Goal: Information Seeking & Learning: Learn about a topic

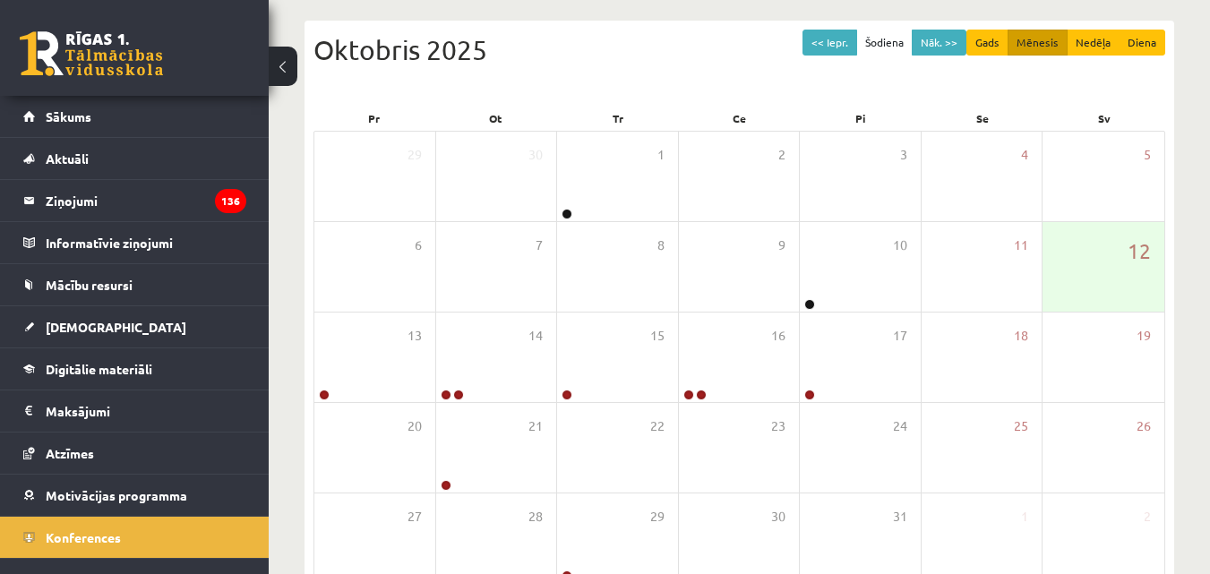
scroll to position [26, 0]
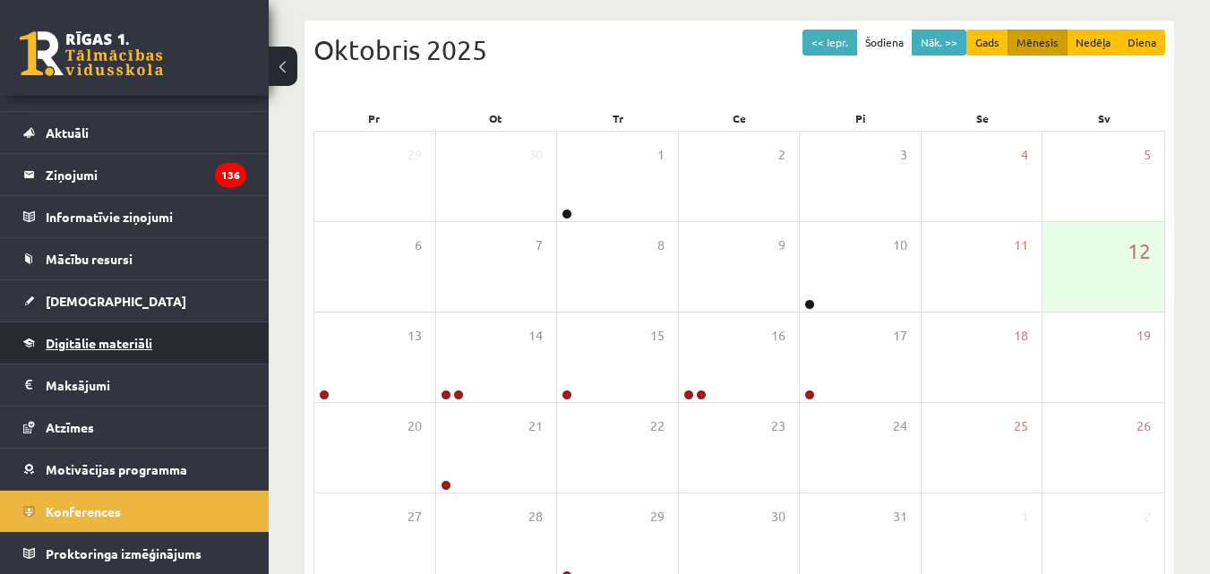
click at [96, 343] on span "Digitālie materiāli" at bounding box center [99, 343] width 107 height 16
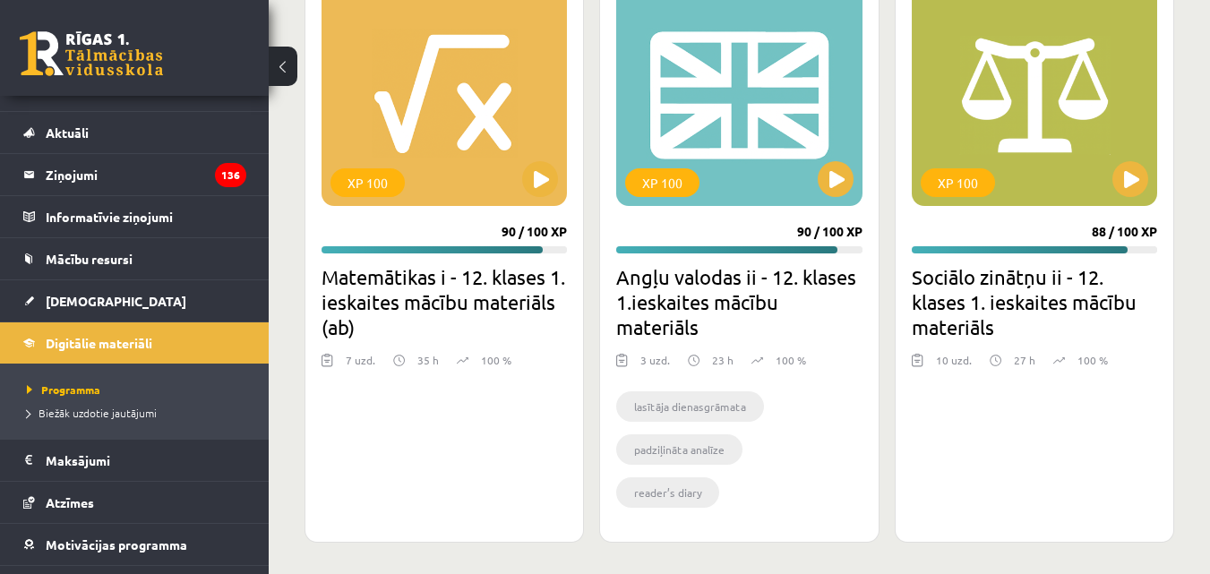
scroll to position [1797, 0]
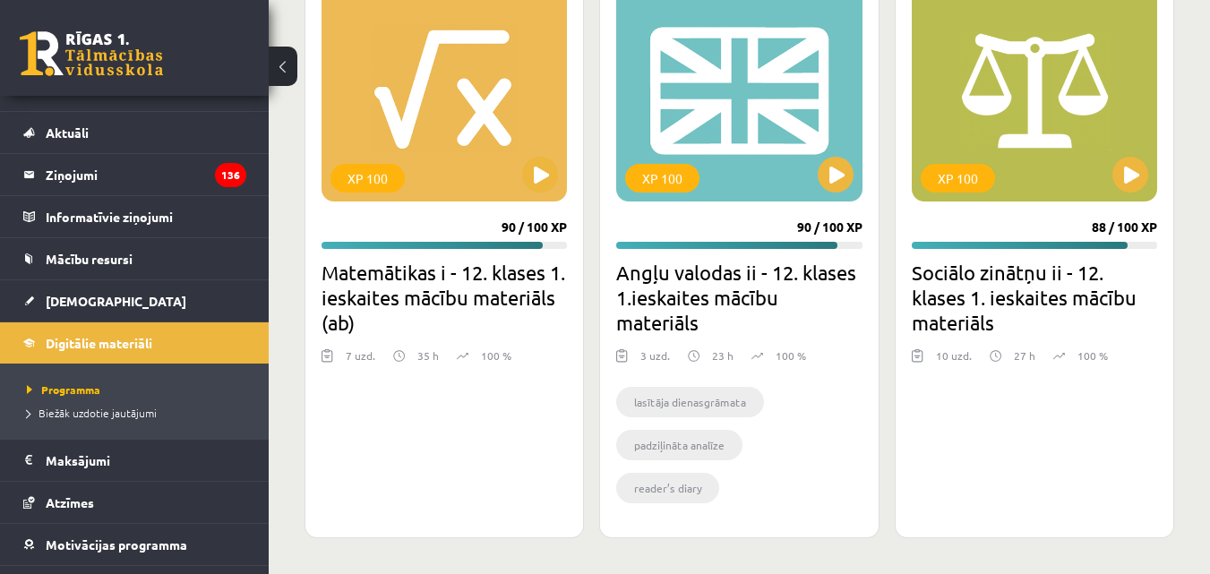
click at [1070, 285] on h2 "Sociālo zinātņu ii - 12. klases 1. ieskaites mācību materiāls" at bounding box center [1034, 297] width 245 height 75
click at [1125, 179] on button at bounding box center [1130, 175] width 36 height 36
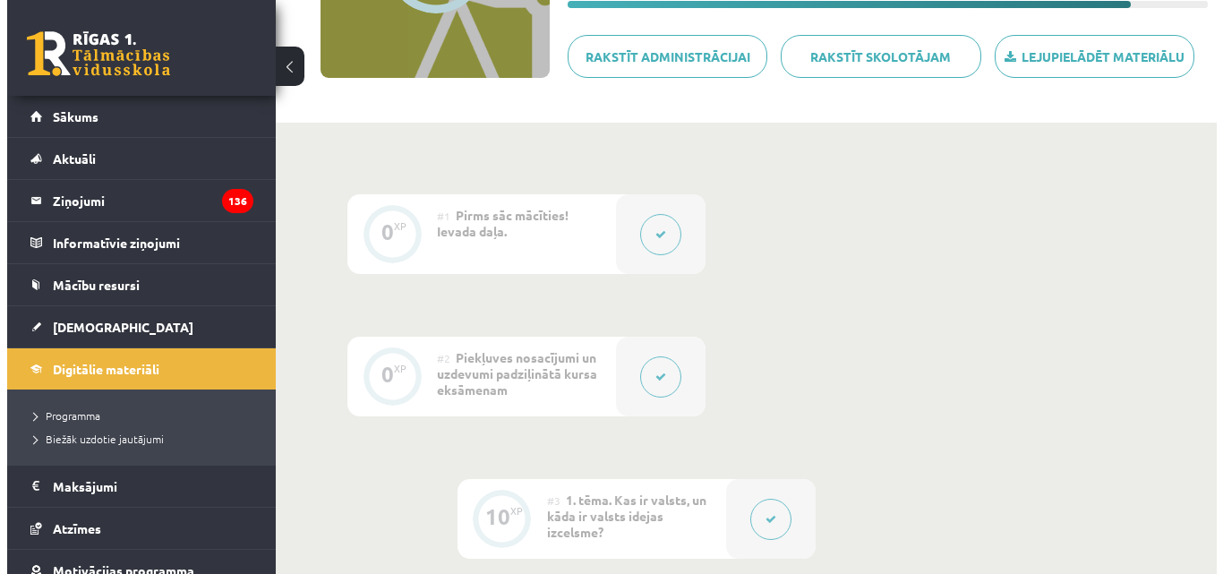
scroll to position [448, 0]
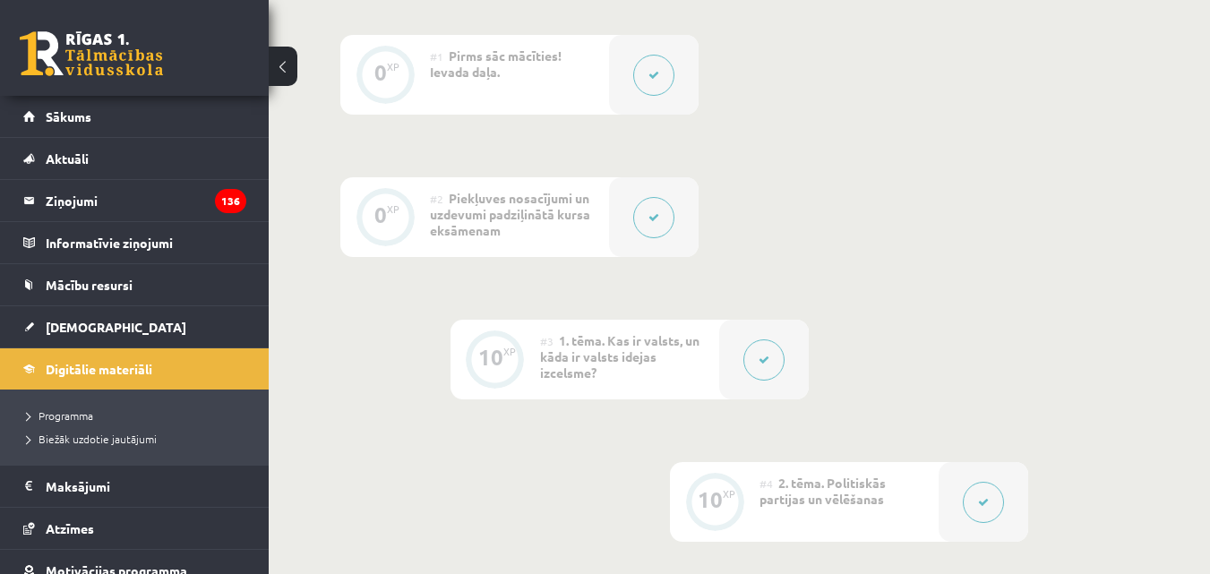
click at [763, 363] on icon at bounding box center [764, 360] width 11 height 11
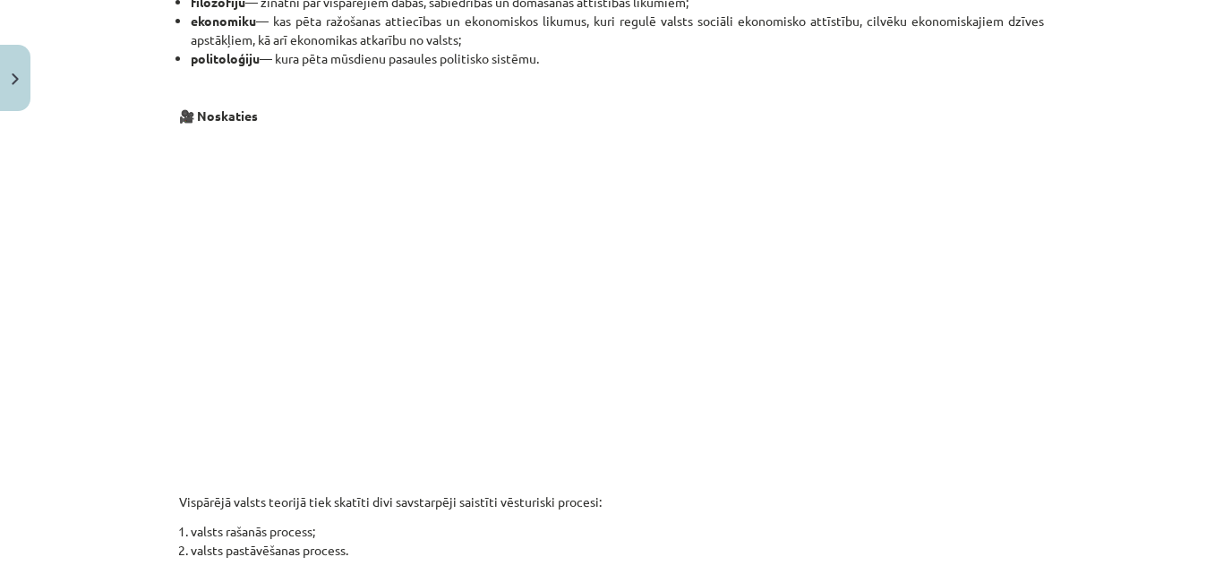
scroll to position [1144, 0]
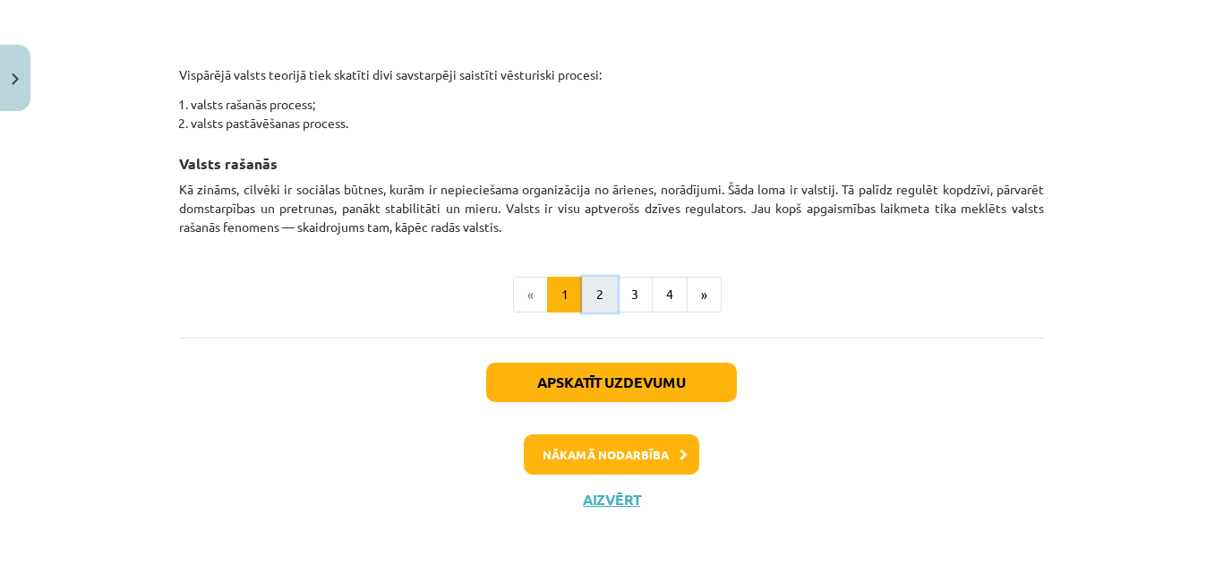
click at [590, 293] on button "2" at bounding box center [600, 295] width 36 height 36
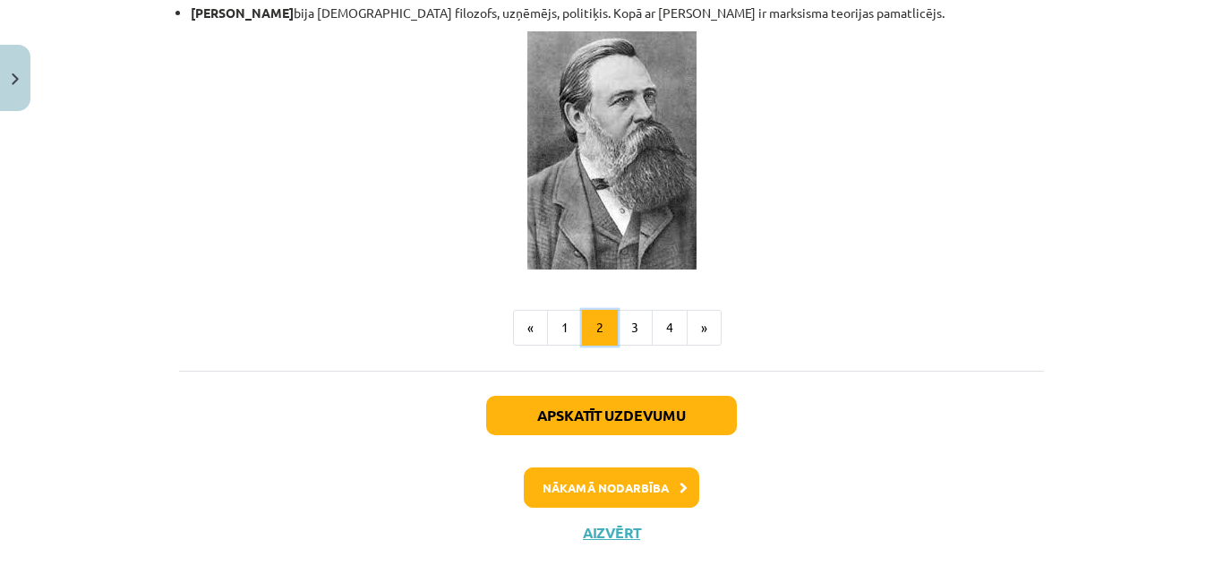
scroll to position [4005, 0]
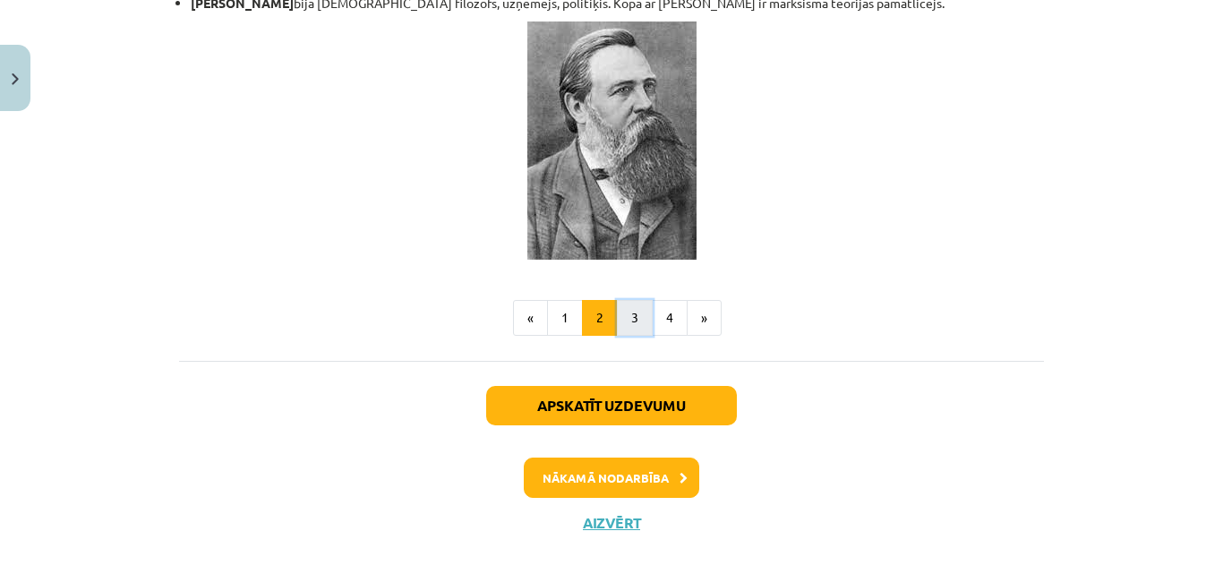
click at [633, 300] on button "3" at bounding box center [635, 318] width 36 height 36
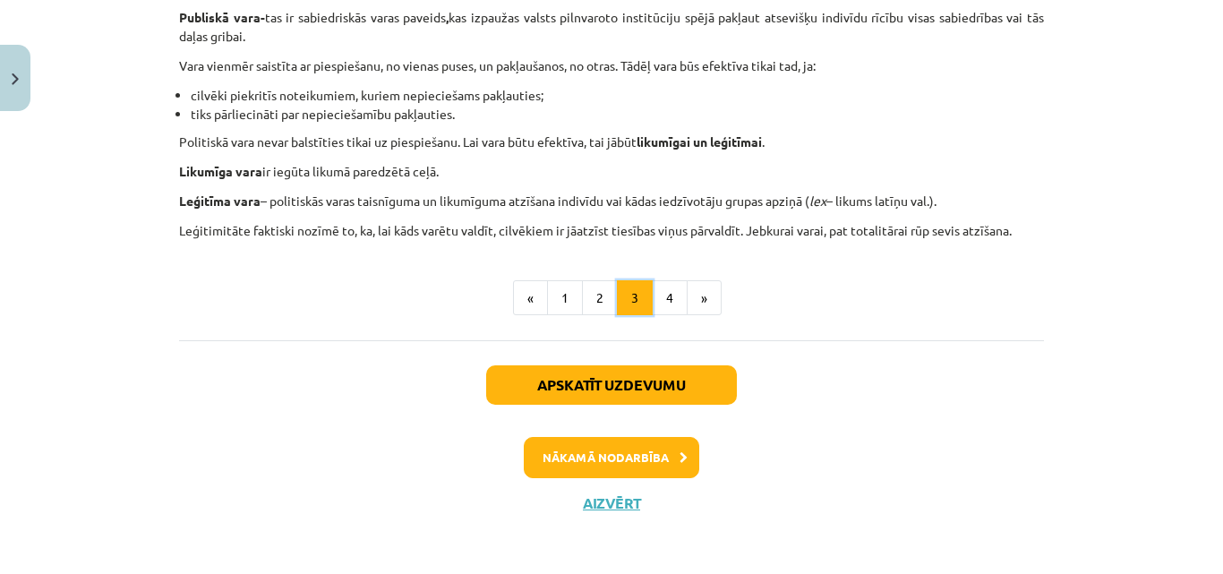
scroll to position [1214, 0]
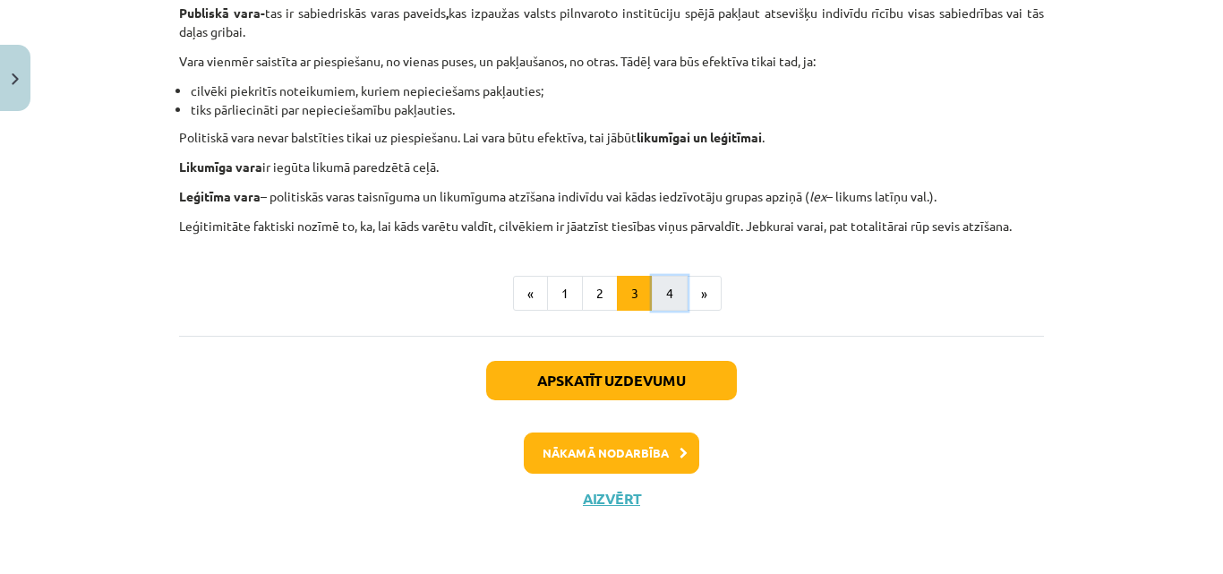
click at [668, 297] on button "4" at bounding box center [670, 294] width 36 height 36
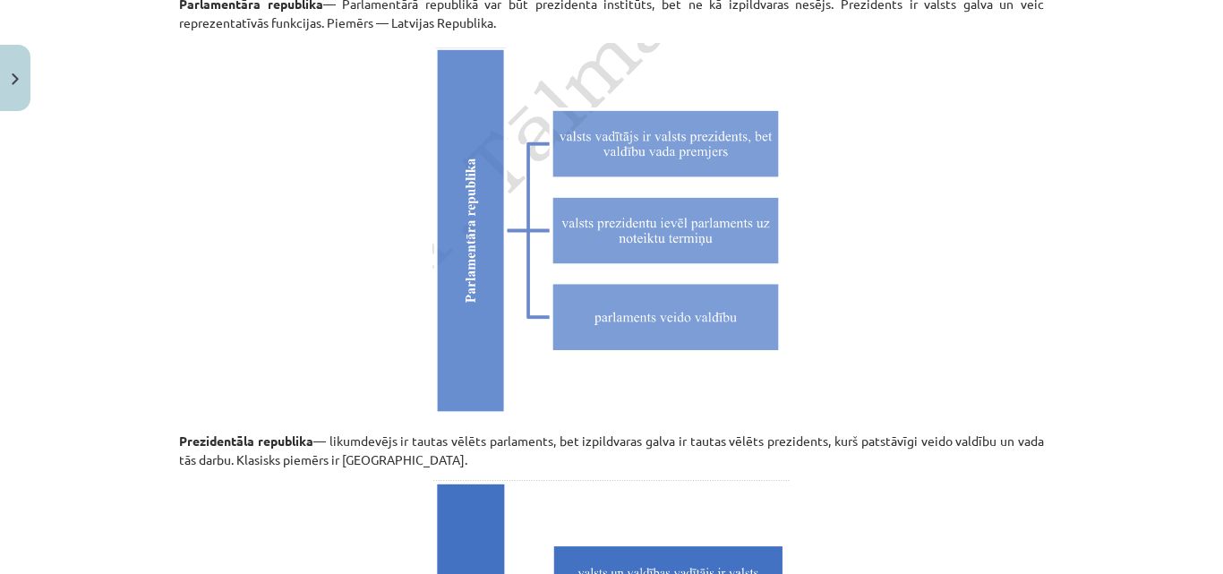
scroll to position [4441, 0]
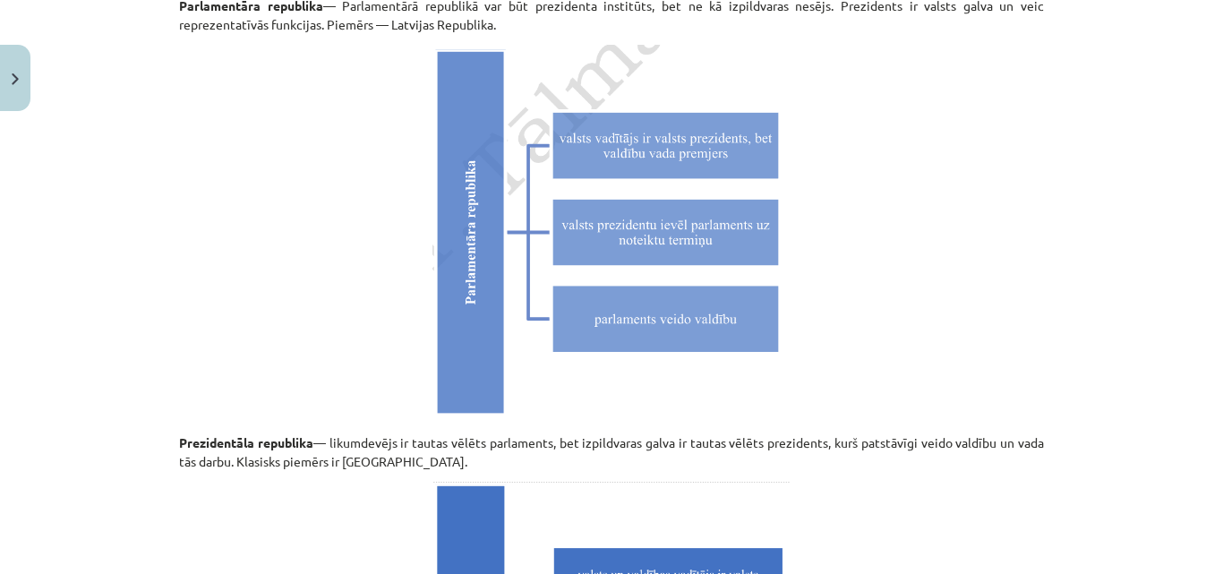
click at [656, 256] on img at bounding box center [612, 234] width 358 height 378
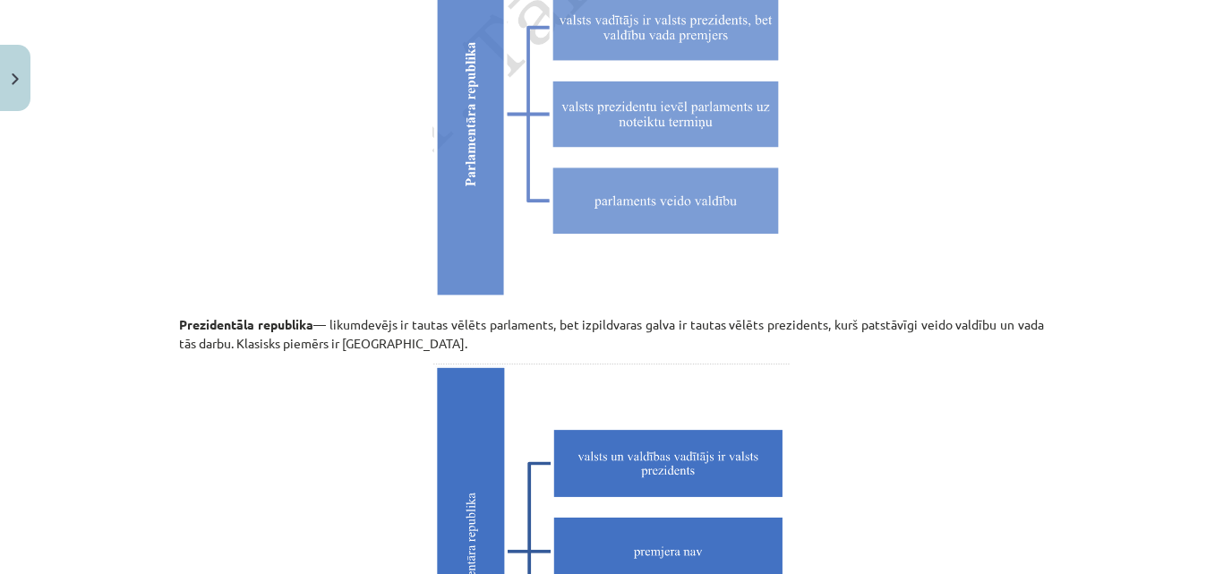
scroll to position [4799, 0]
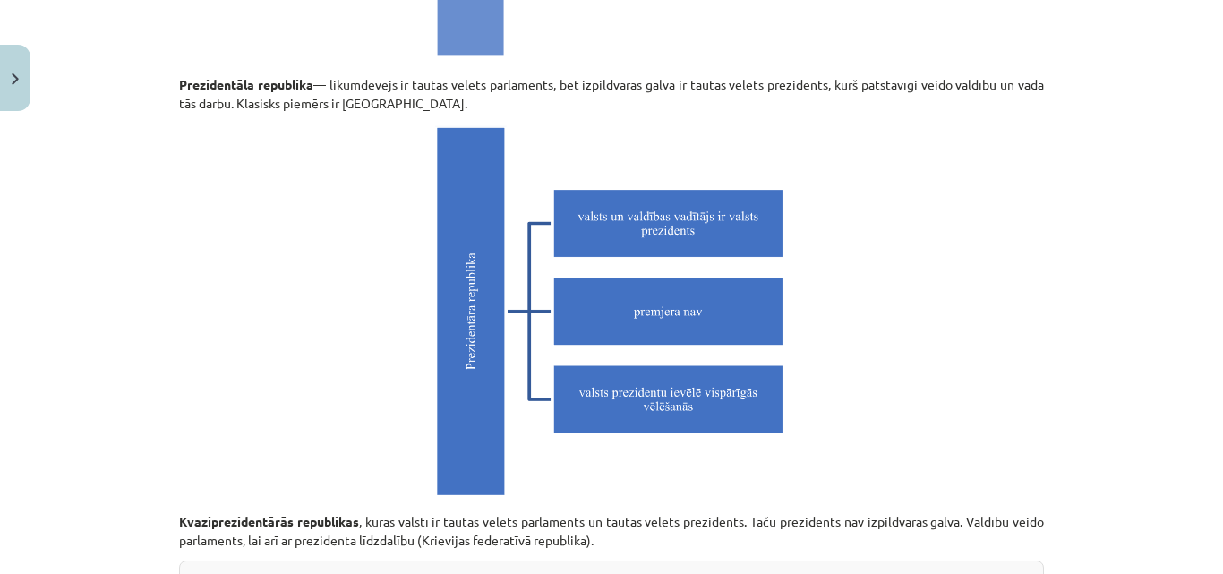
click at [639, 313] on img at bounding box center [612, 313] width 358 height 378
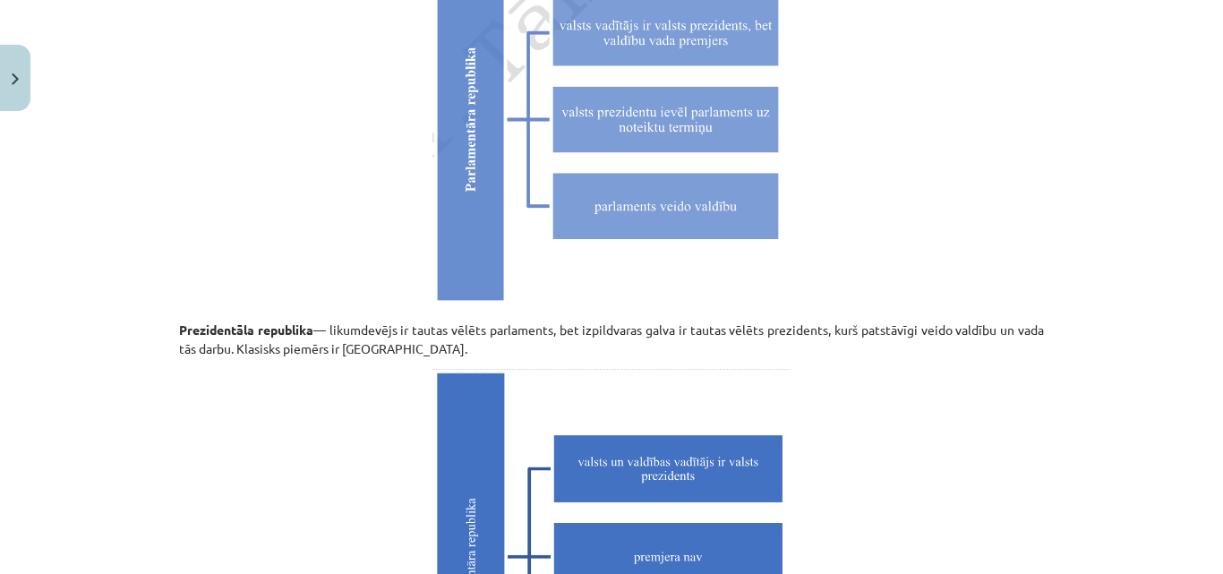
scroll to position [4530, 0]
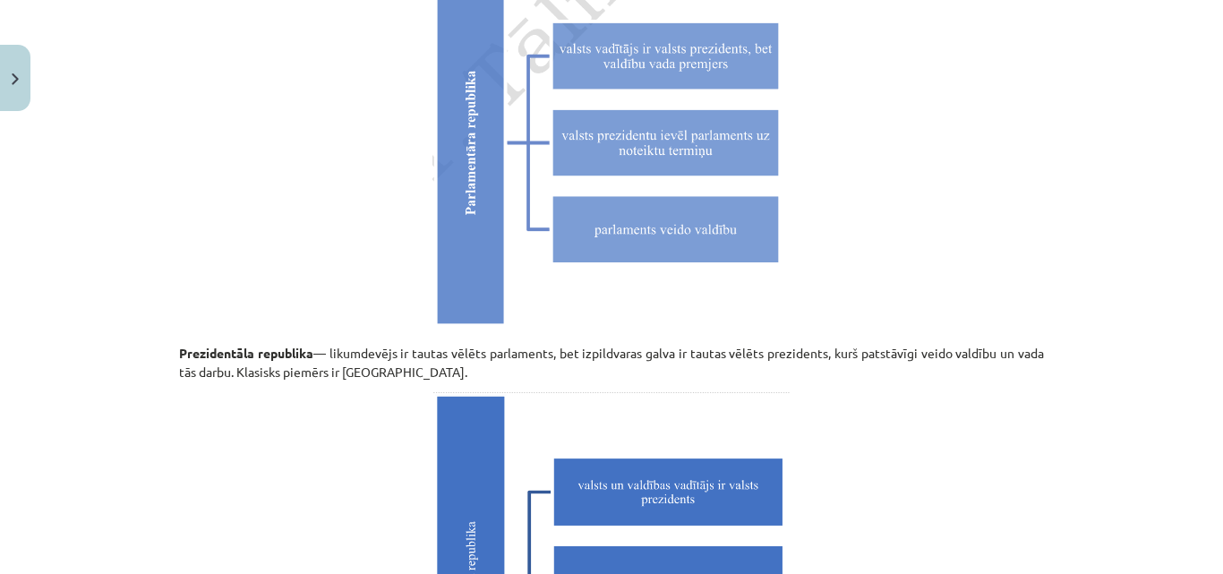
click at [640, 123] on img at bounding box center [612, 144] width 358 height 378
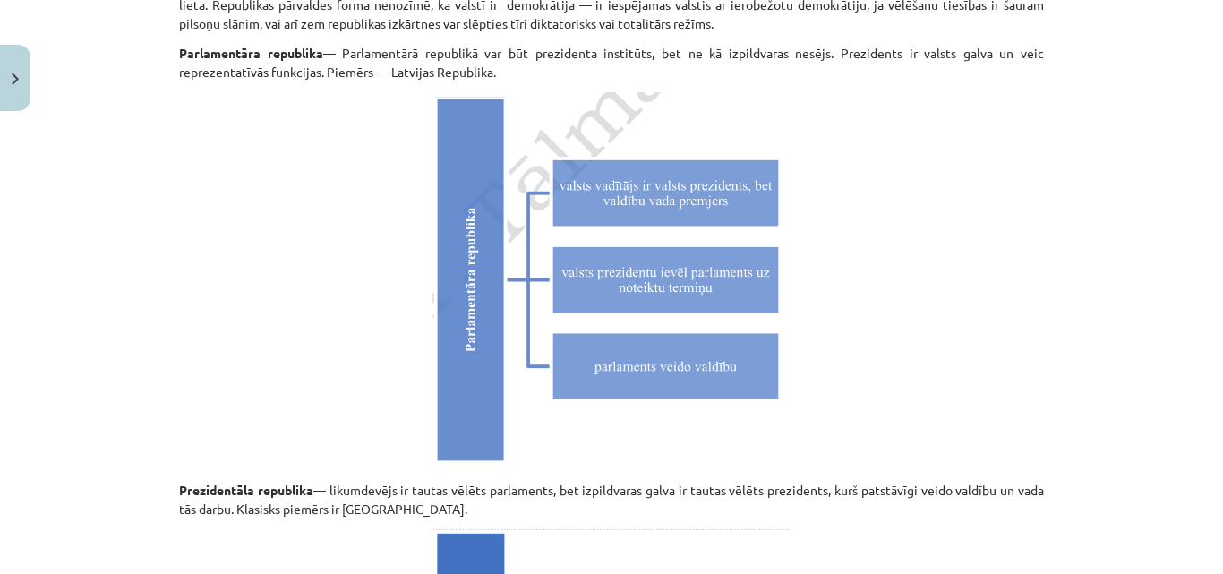
scroll to position [4262, 0]
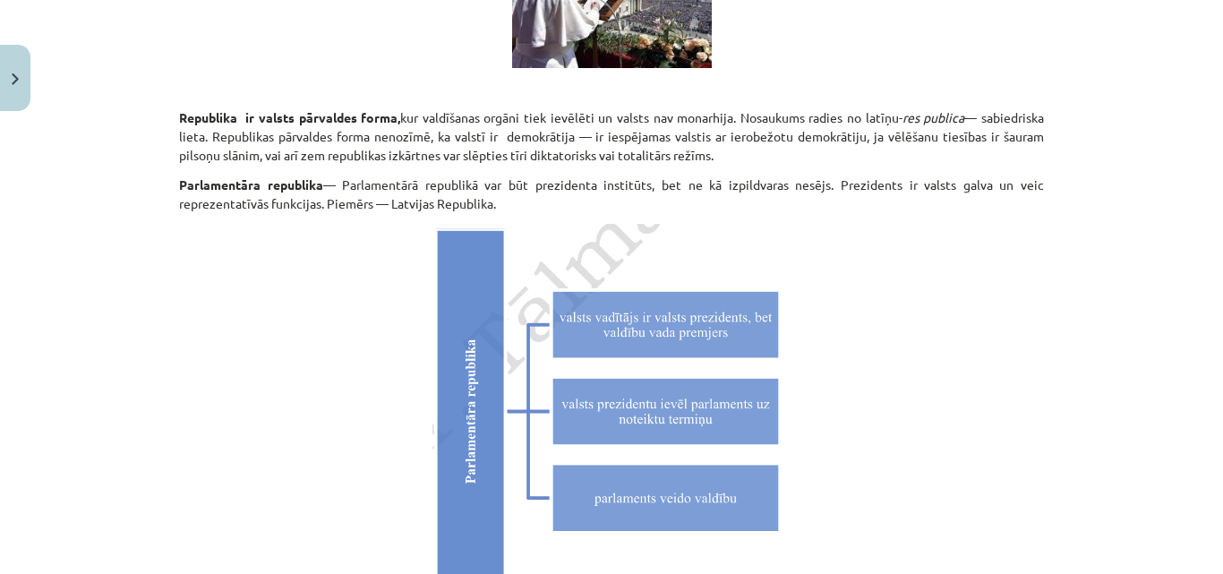
click at [609, 389] on img at bounding box center [612, 413] width 358 height 378
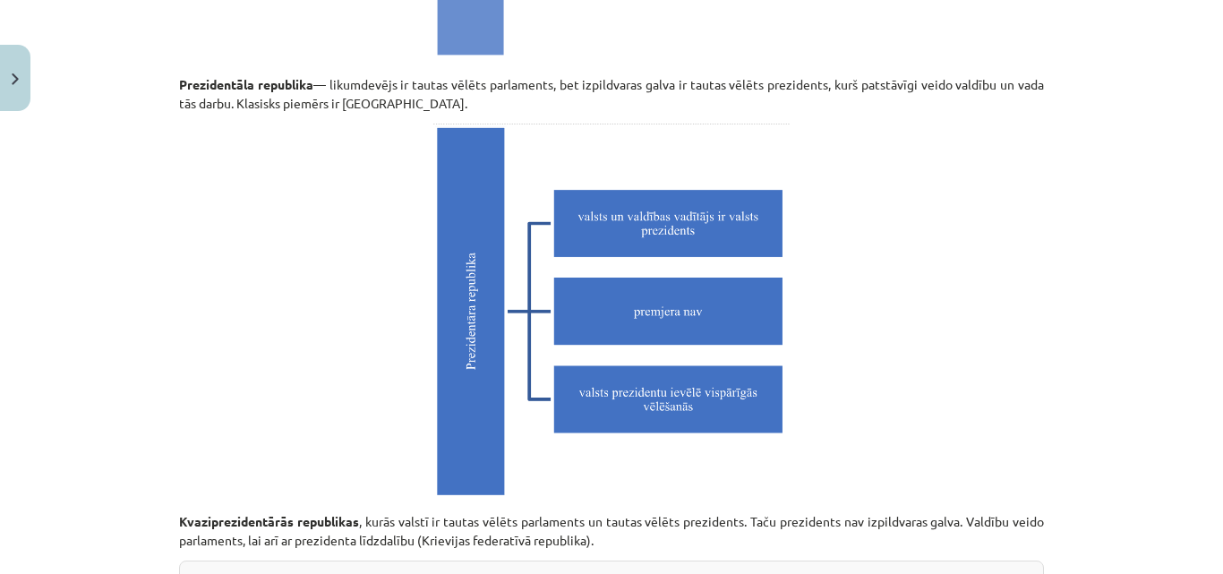
scroll to position [5241, 0]
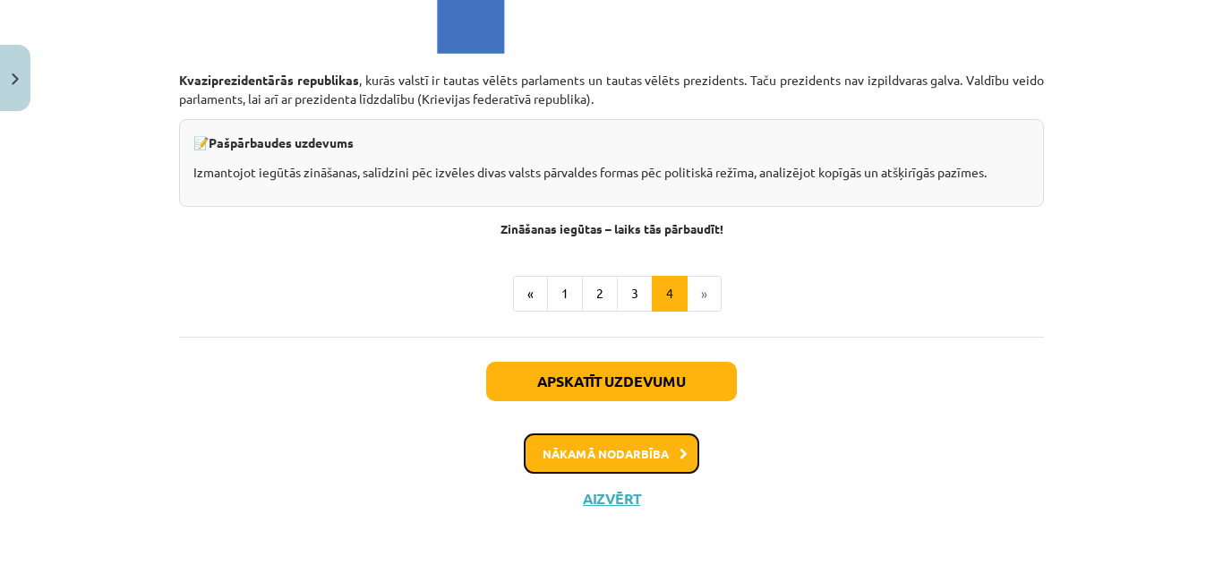
click at [625, 459] on button "Nākamā nodarbība" at bounding box center [612, 454] width 176 height 41
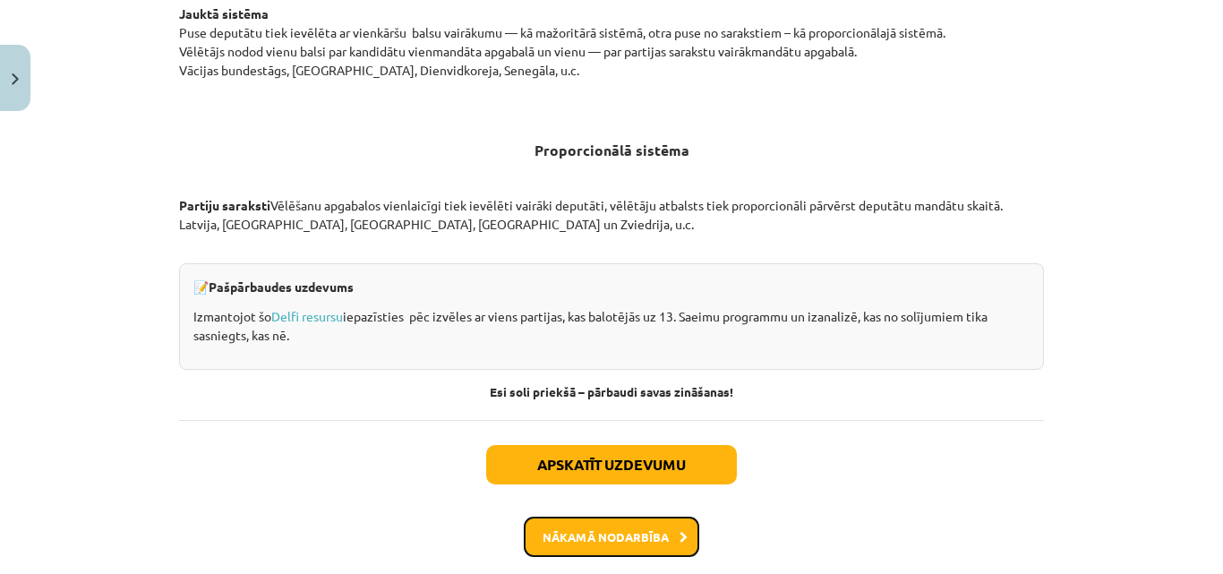
scroll to position [1988, 0]
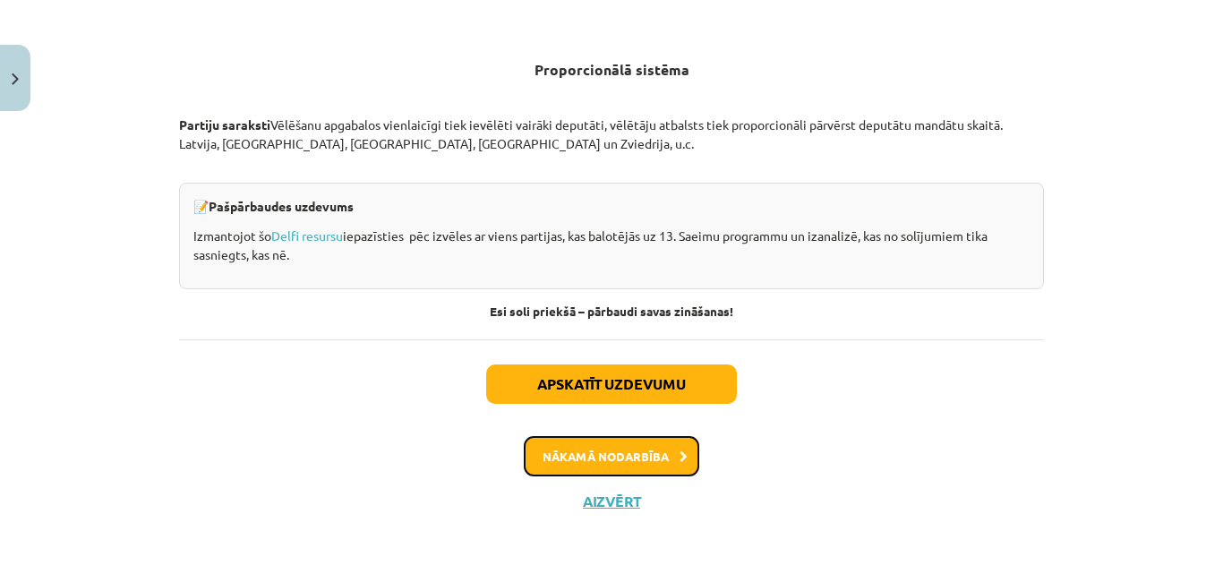
click at [619, 455] on button "Nākamā nodarbība" at bounding box center [612, 456] width 176 height 41
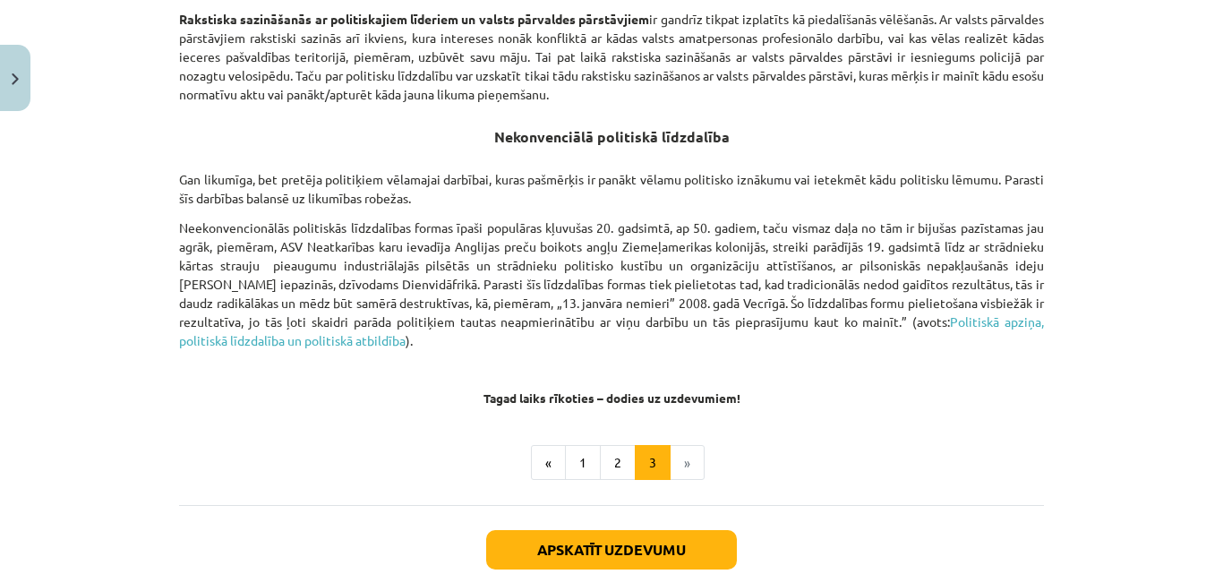
scroll to position [1389, 0]
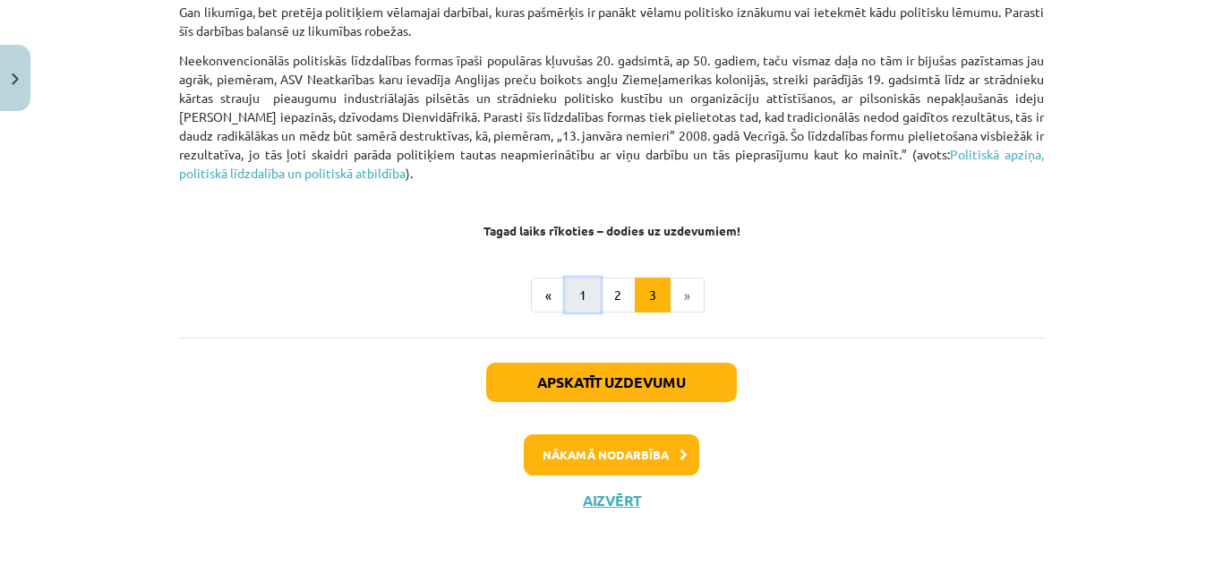
click at [572, 293] on button "1" at bounding box center [583, 296] width 36 height 36
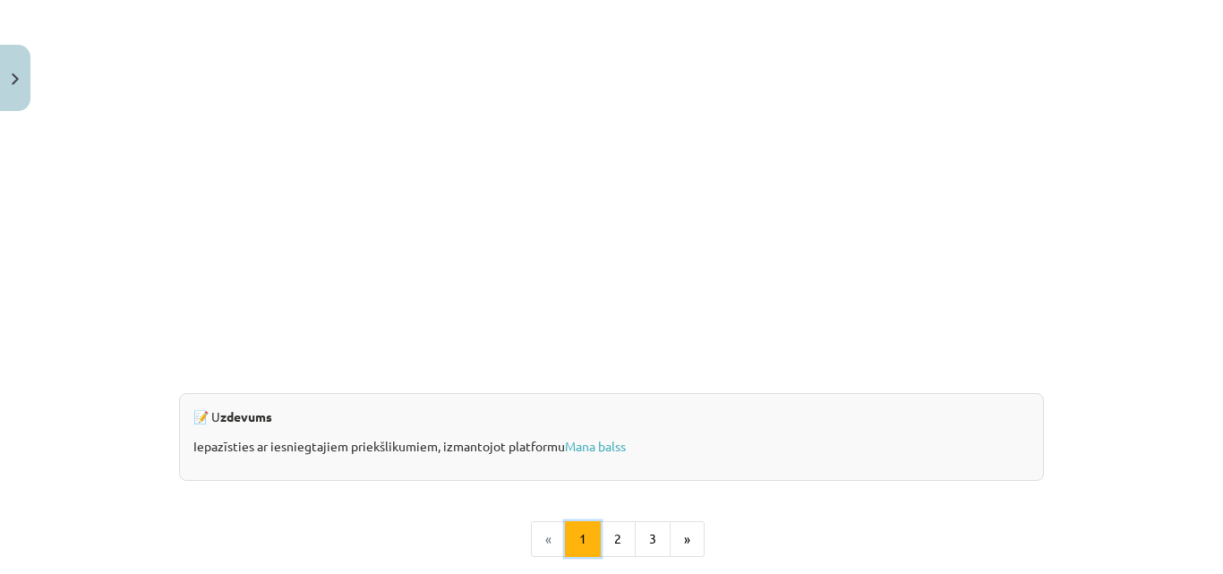
scroll to position [1858, 0]
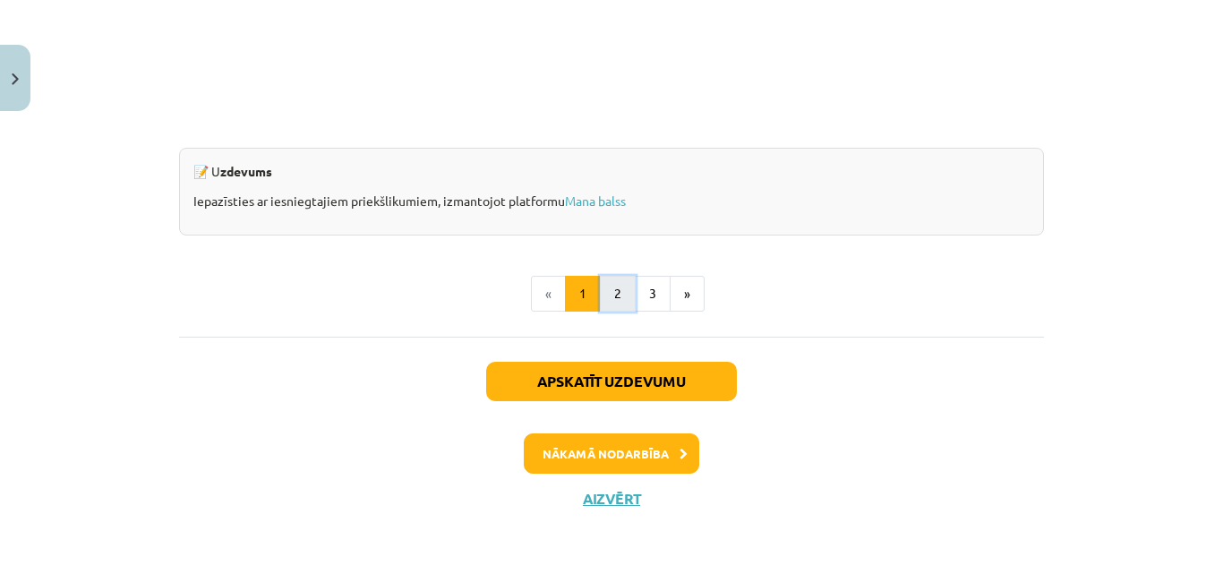
click at [615, 292] on button "2" at bounding box center [618, 294] width 36 height 36
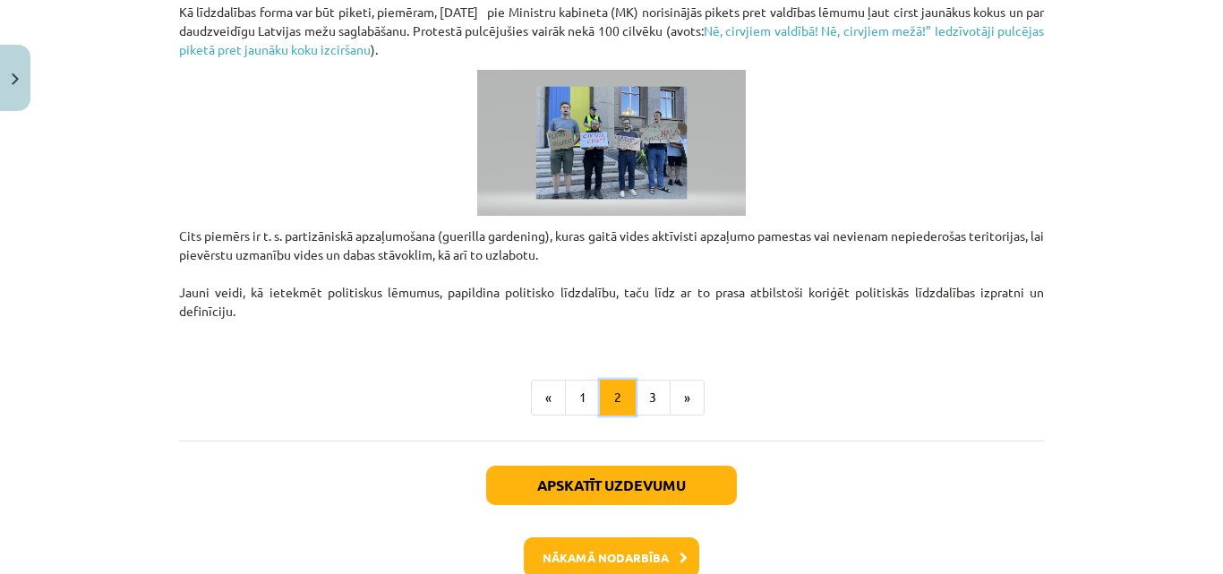
scroll to position [1532, 0]
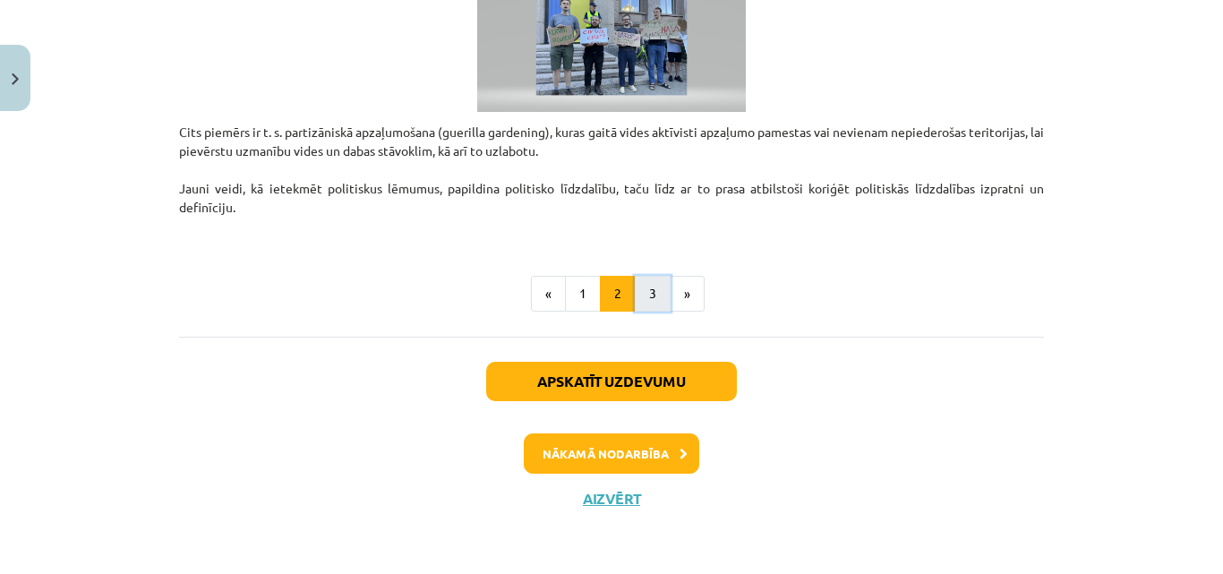
click at [640, 300] on button "3" at bounding box center [653, 294] width 36 height 36
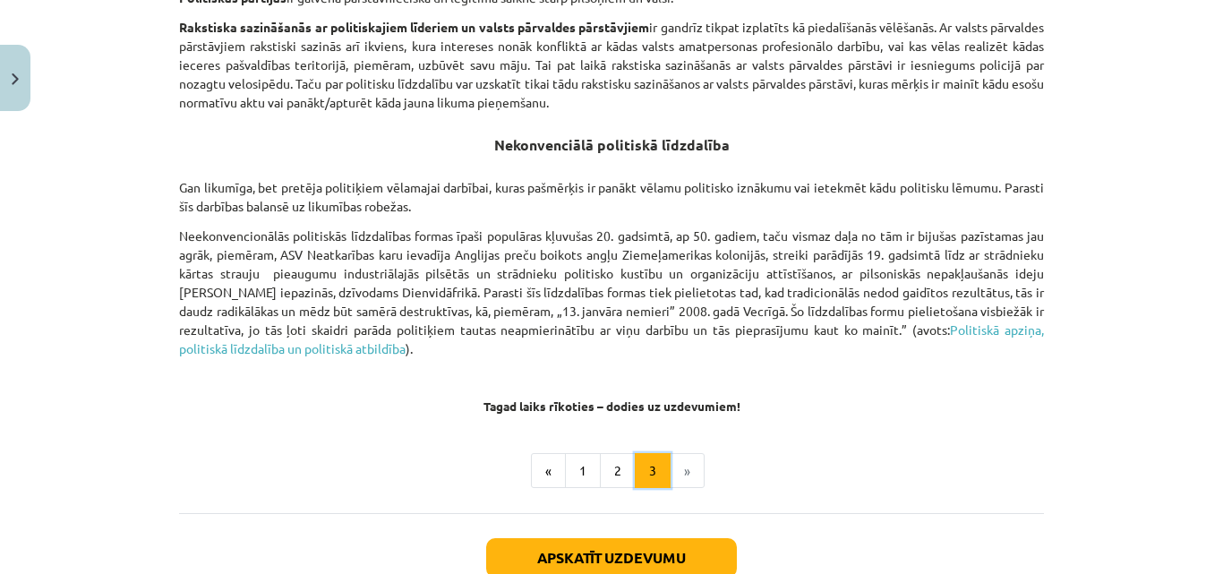
scroll to position [1389, 0]
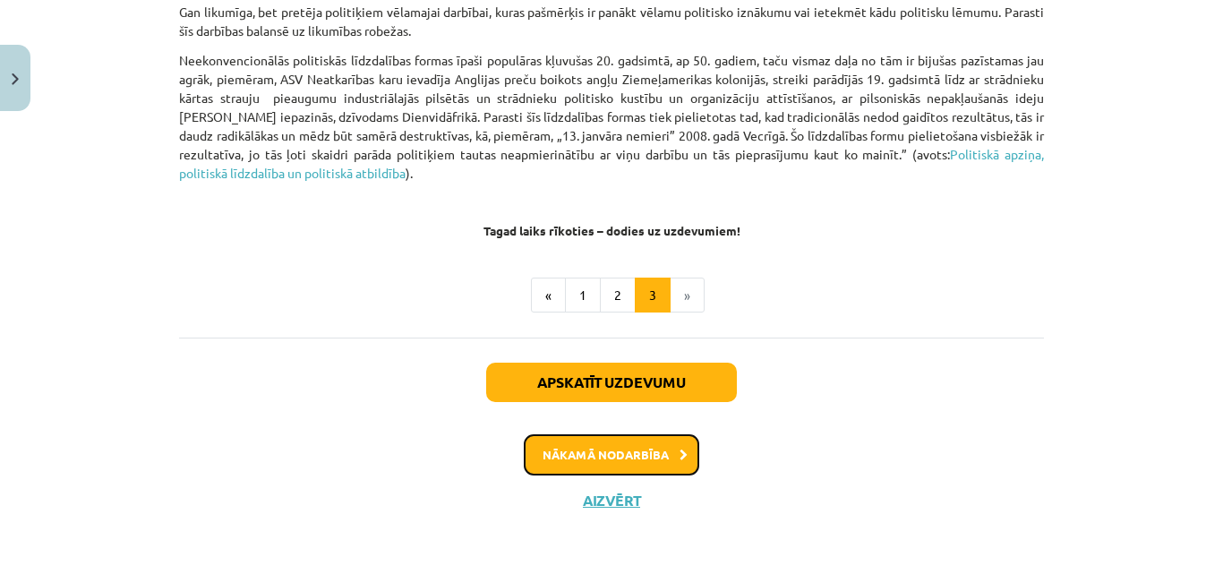
click at [584, 449] on button "Nākamā nodarbība" at bounding box center [612, 454] width 176 height 41
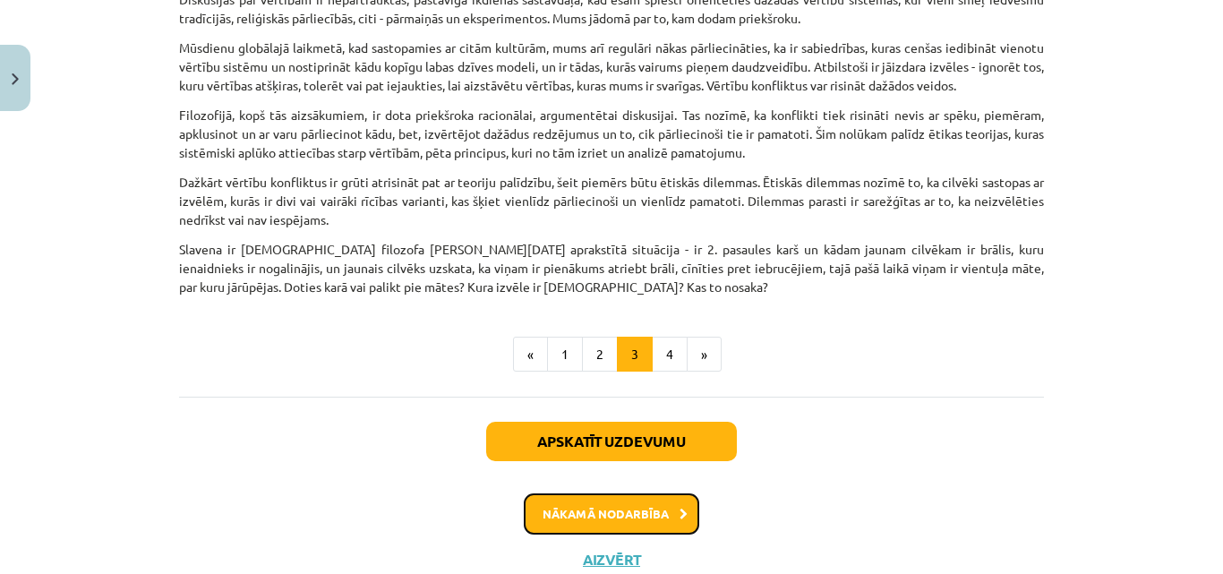
scroll to position [777, 0]
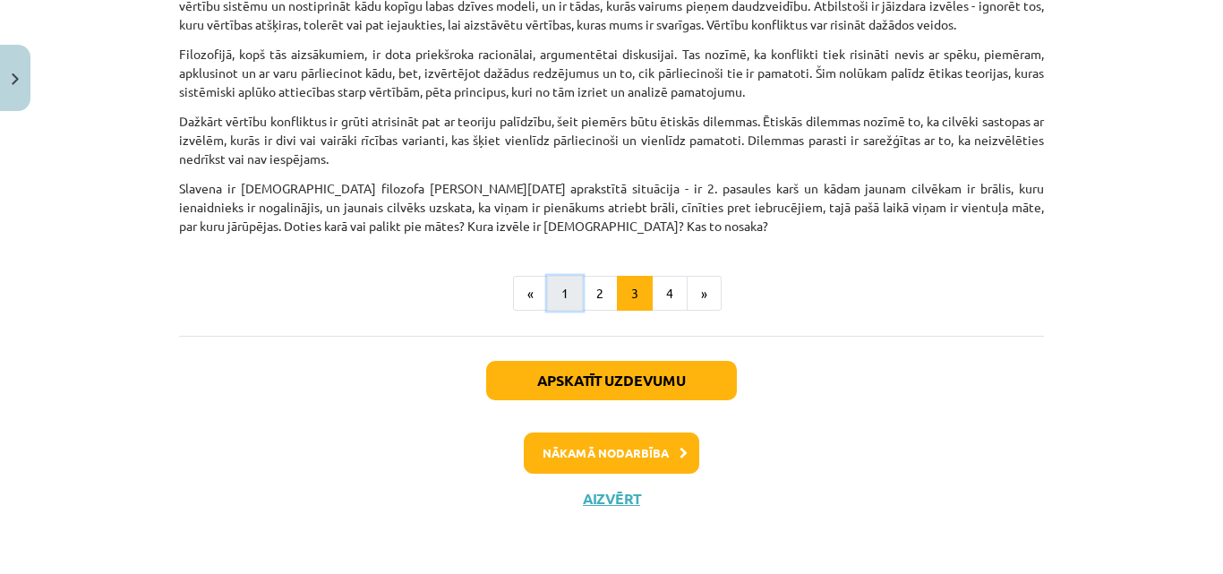
click at [554, 294] on button "1" at bounding box center [565, 294] width 36 height 36
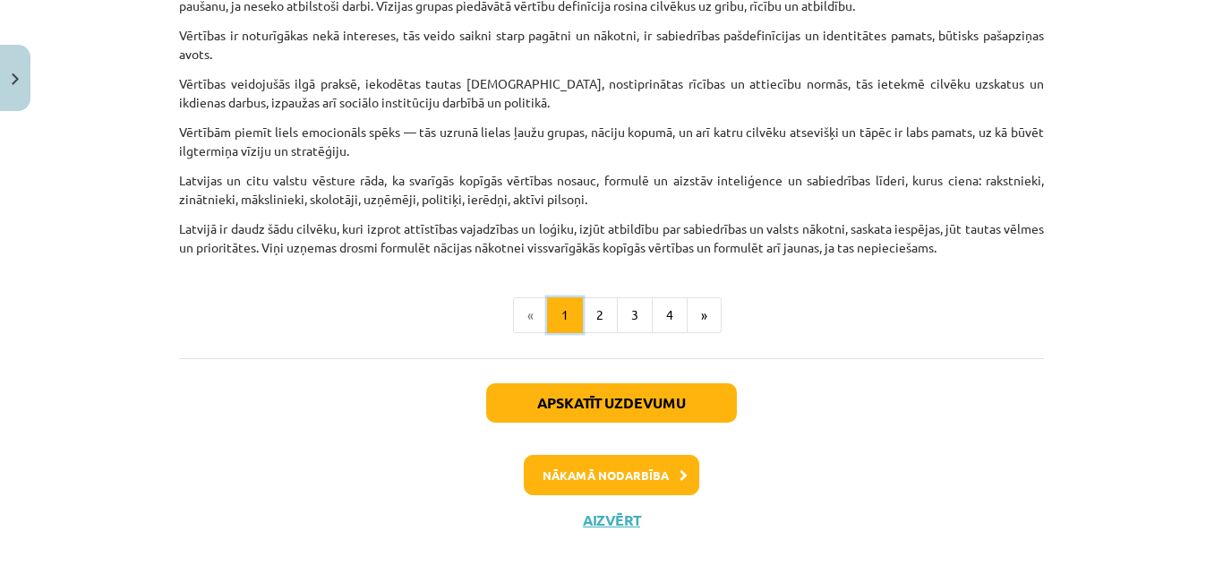
scroll to position [1237, 0]
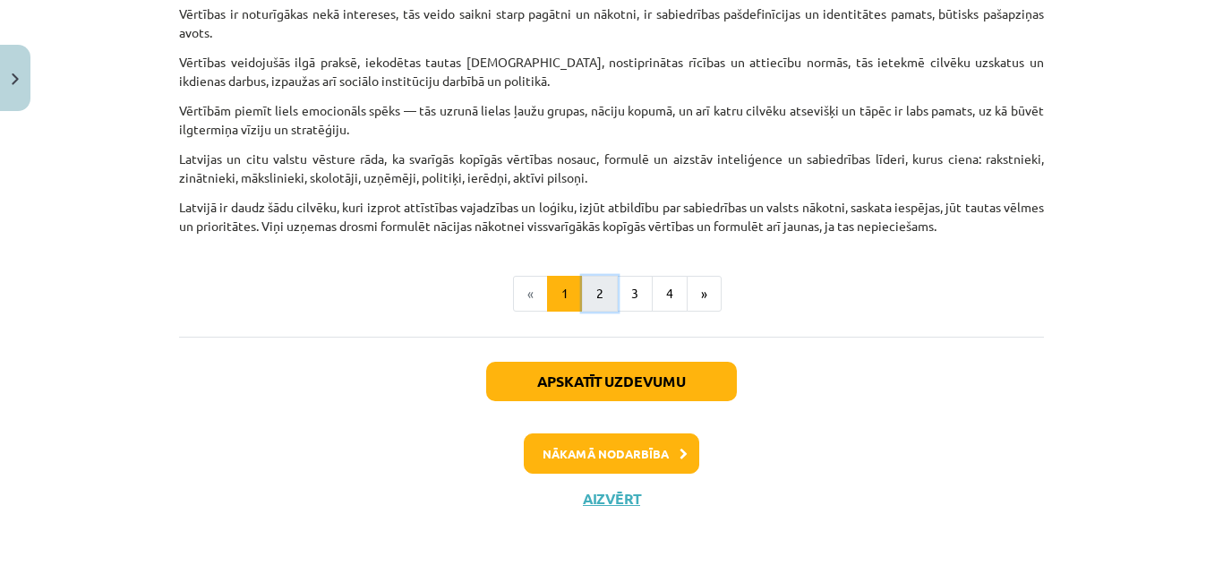
click at [596, 293] on button "2" at bounding box center [600, 294] width 36 height 36
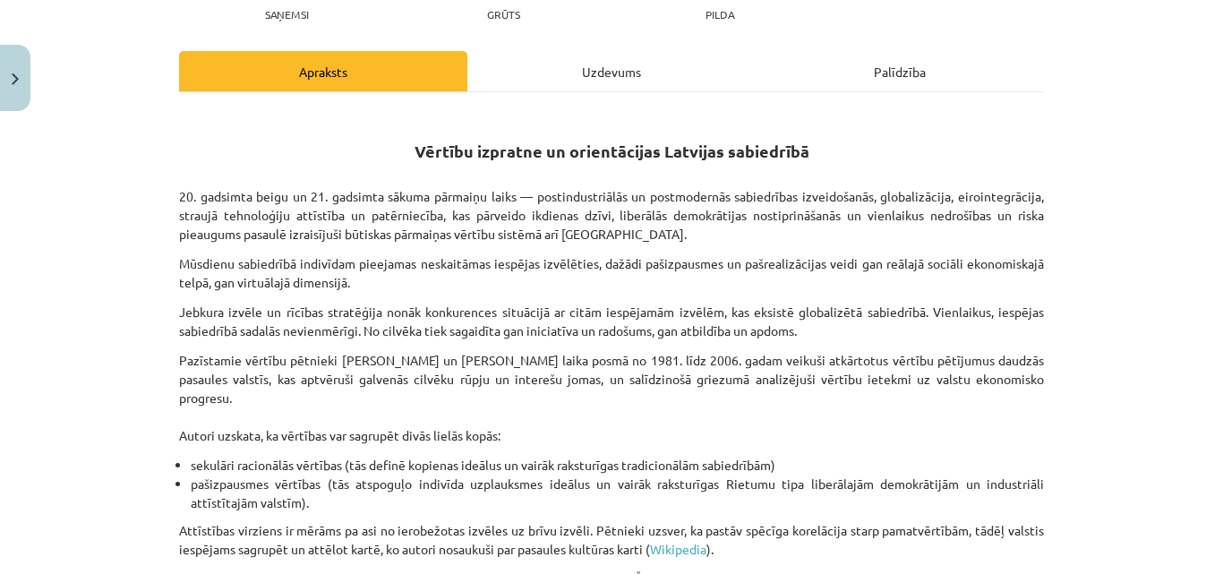
scroll to position [52, 0]
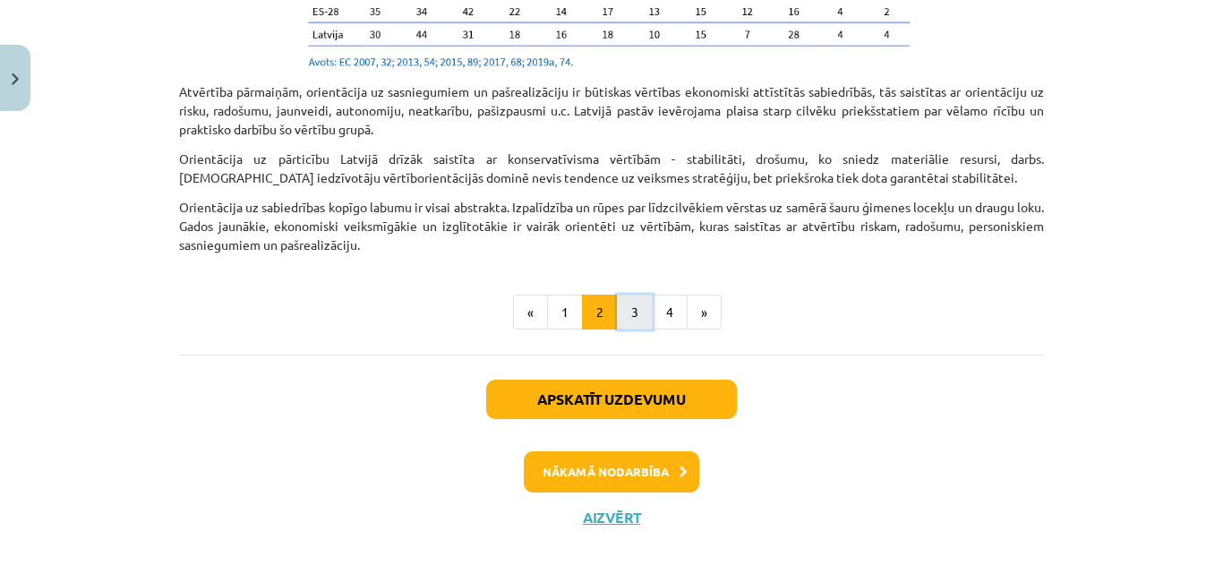
click at [631, 295] on button "3" at bounding box center [635, 313] width 36 height 36
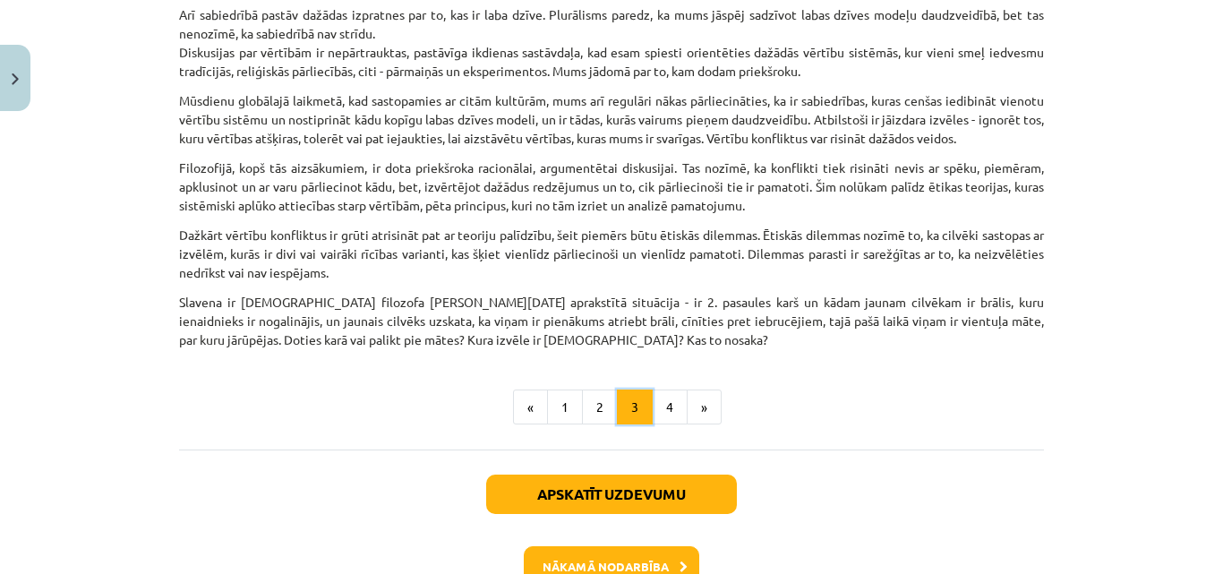
scroll to position [777, 0]
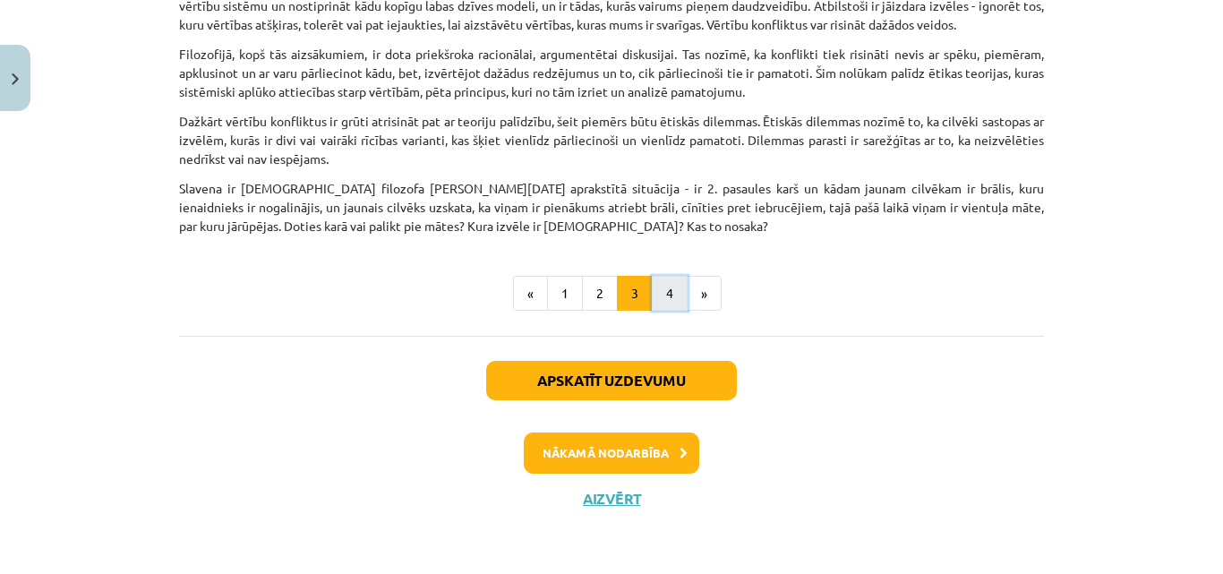
click at [653, 294] on button "4" at bounding box center [670, 294] width 36 height 36
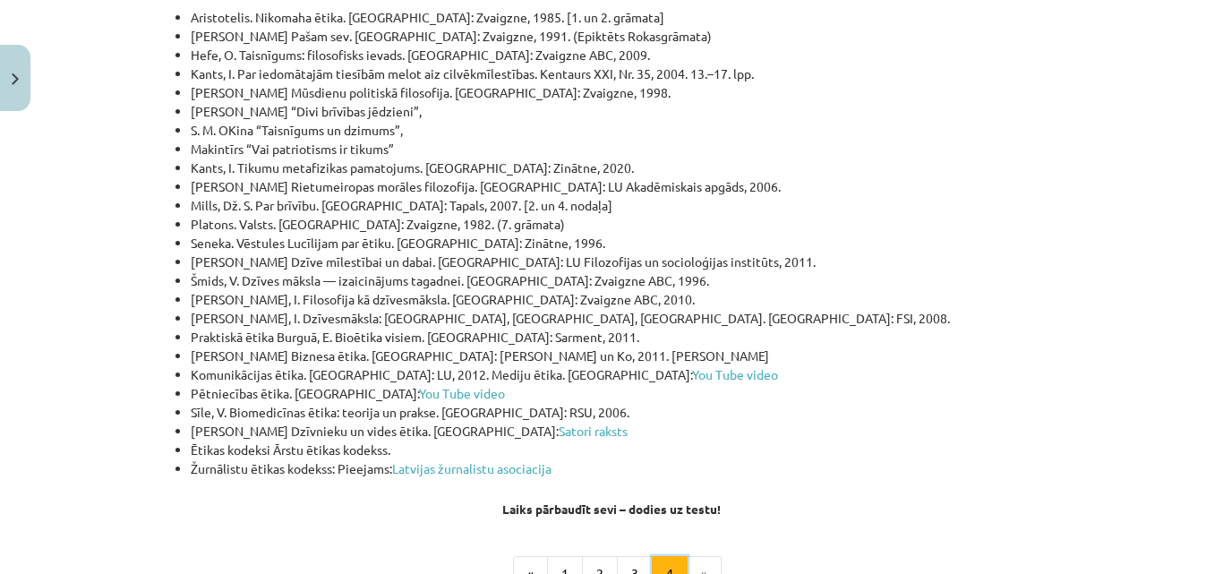
scroll to position [5979, 0]
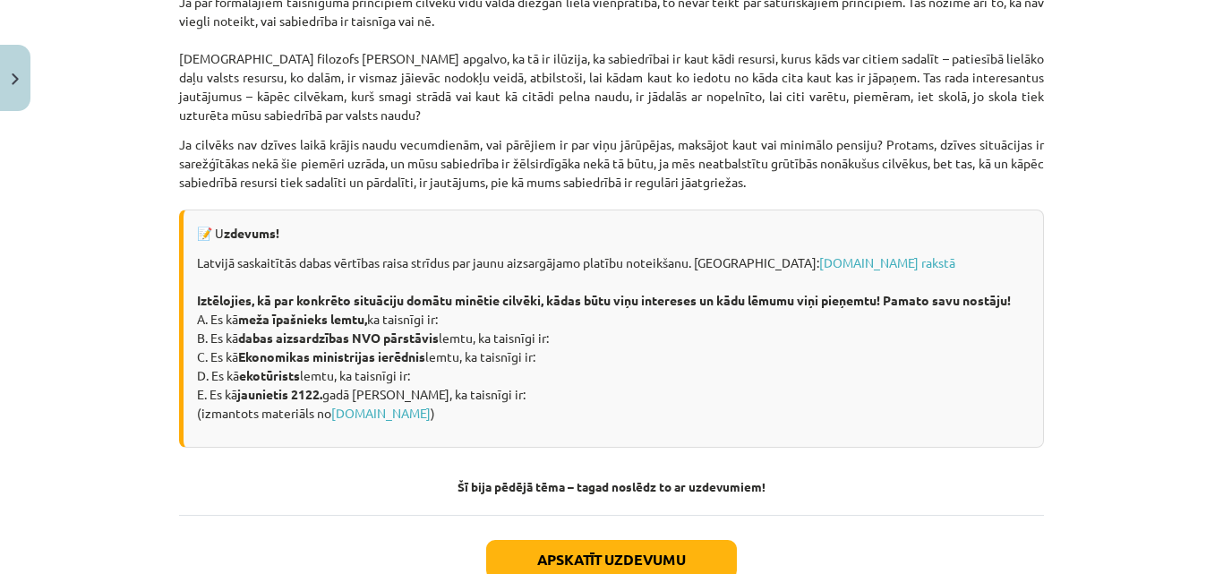
scroll to position [2608, 0]
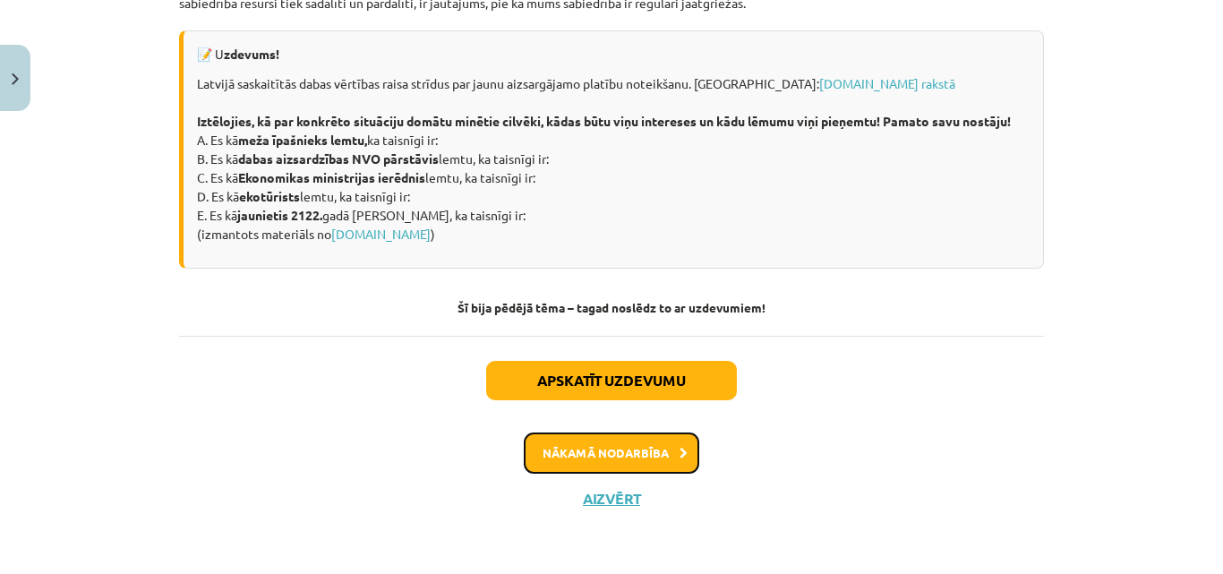
click at [616, 446] on button "Nākamā nodarbība" at bounding box center [612, 453] width 176 height 41
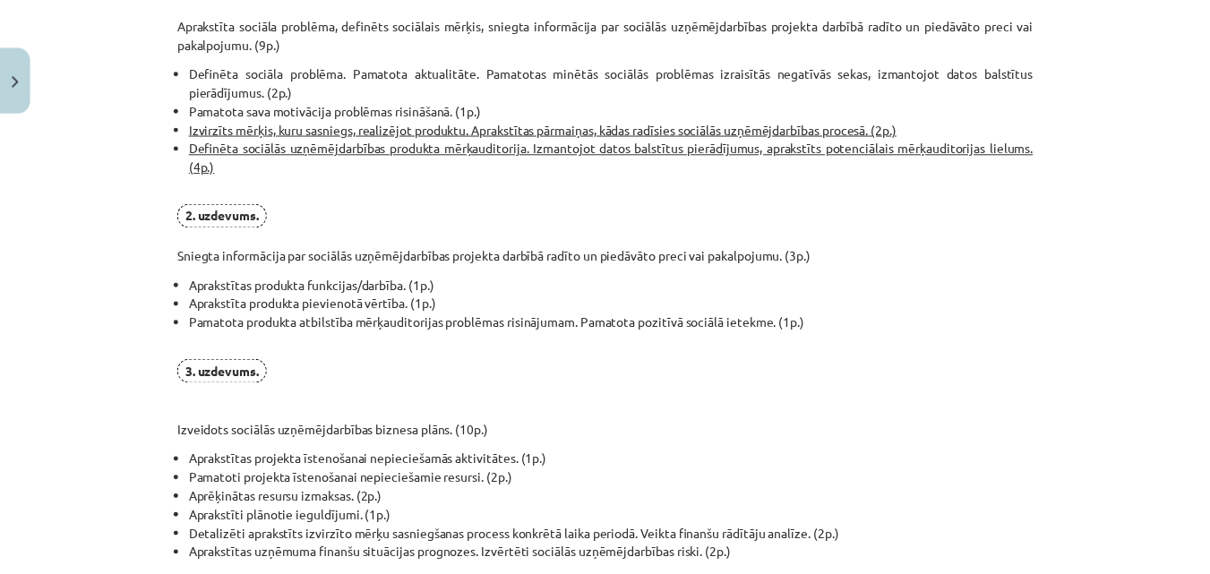
scroll to position [1527, 0]
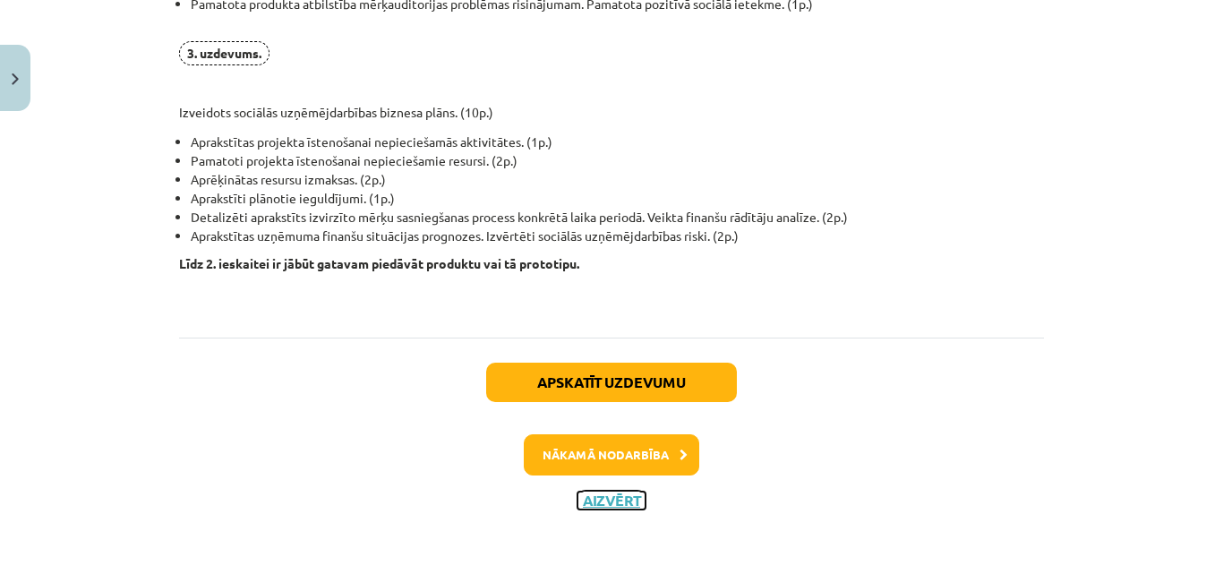
click at [617, 507] on button "Aizvērt" at bounding box center [612, 501] width 68 height 18
